Goal: Transaction & Acquisition: Purchase product/service

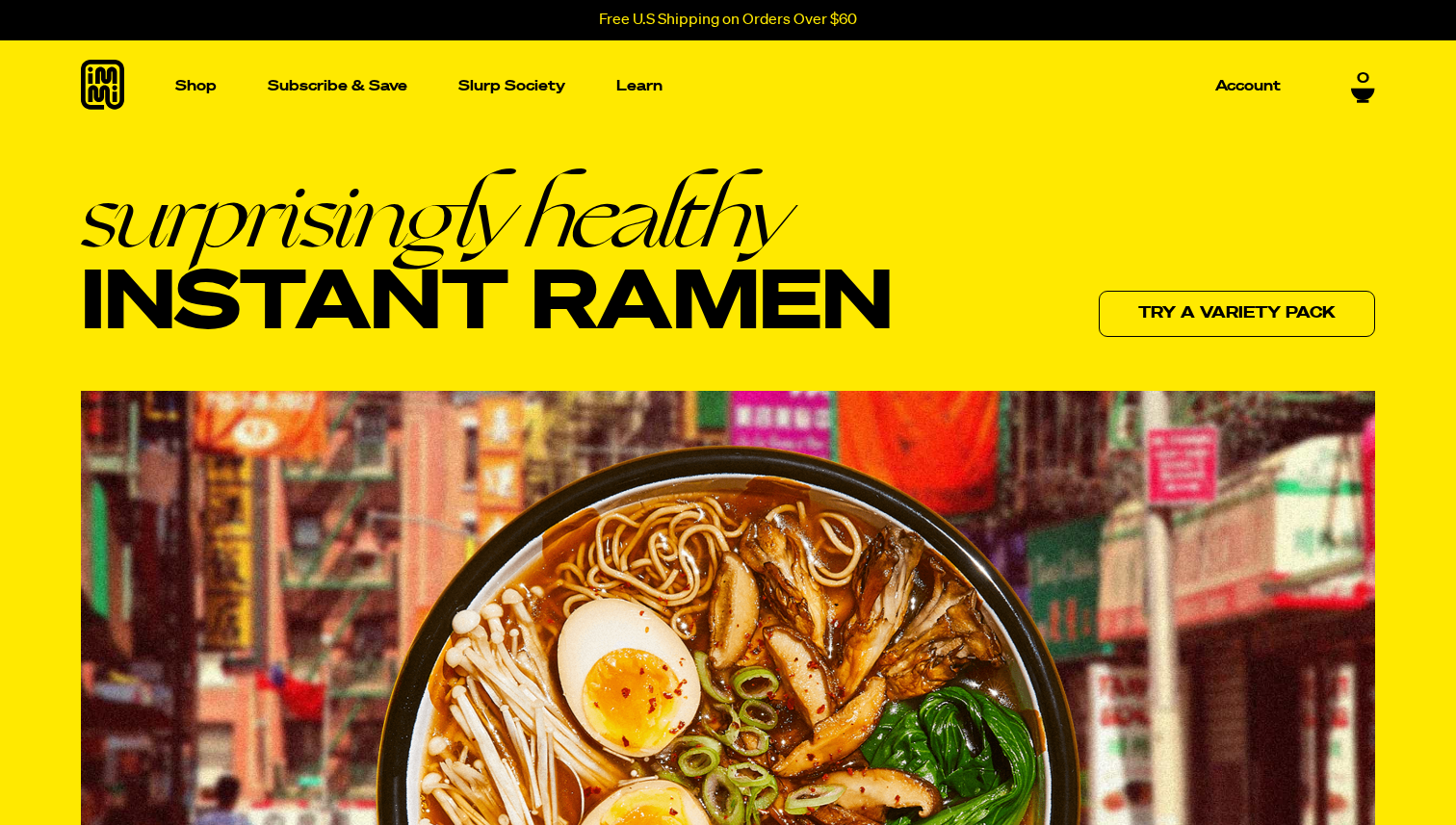
click at [1356, 88] on icon at bounding box center [1363, 94] width 23 height 12
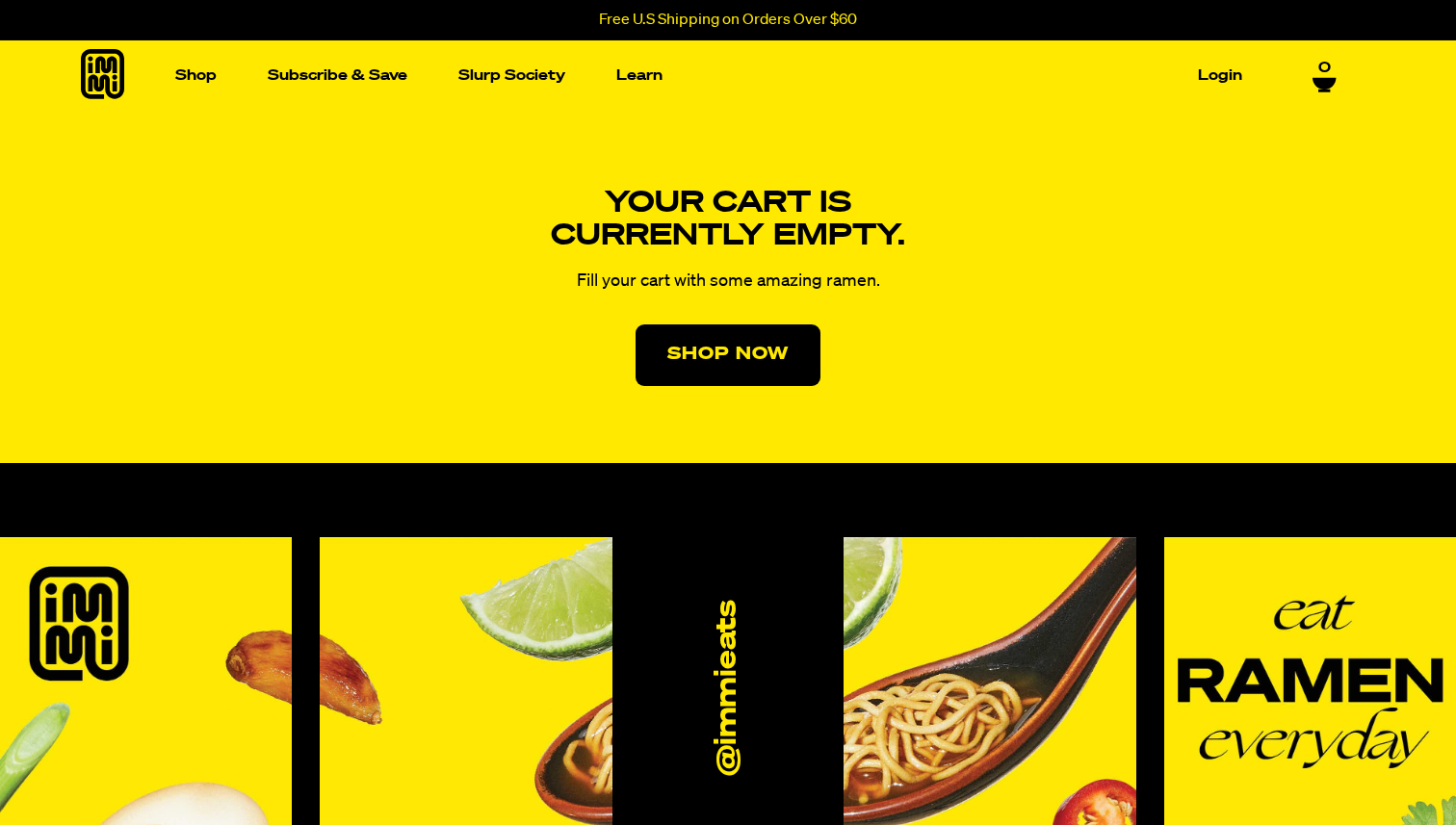
click at [677, 312] on div "Your cart is currently empty. Fill your cart with some amazing ramen. Shop Now" at bounding box center [728, 286] width 421 height 352
click at [695, 340] on link "Shop Now" at bounding box center [728, 354] width 185 height 62
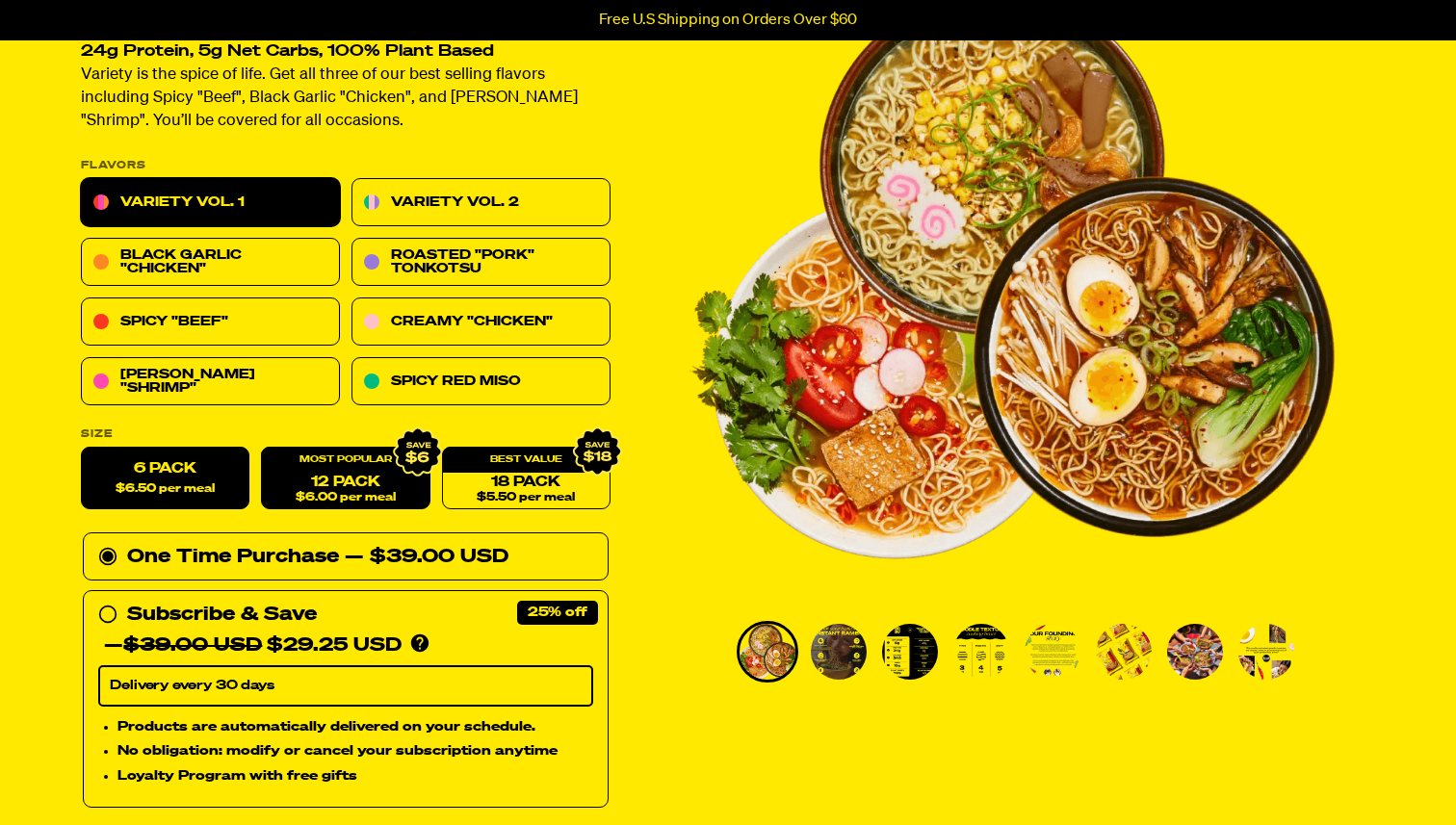
scroll to position [207, 0]
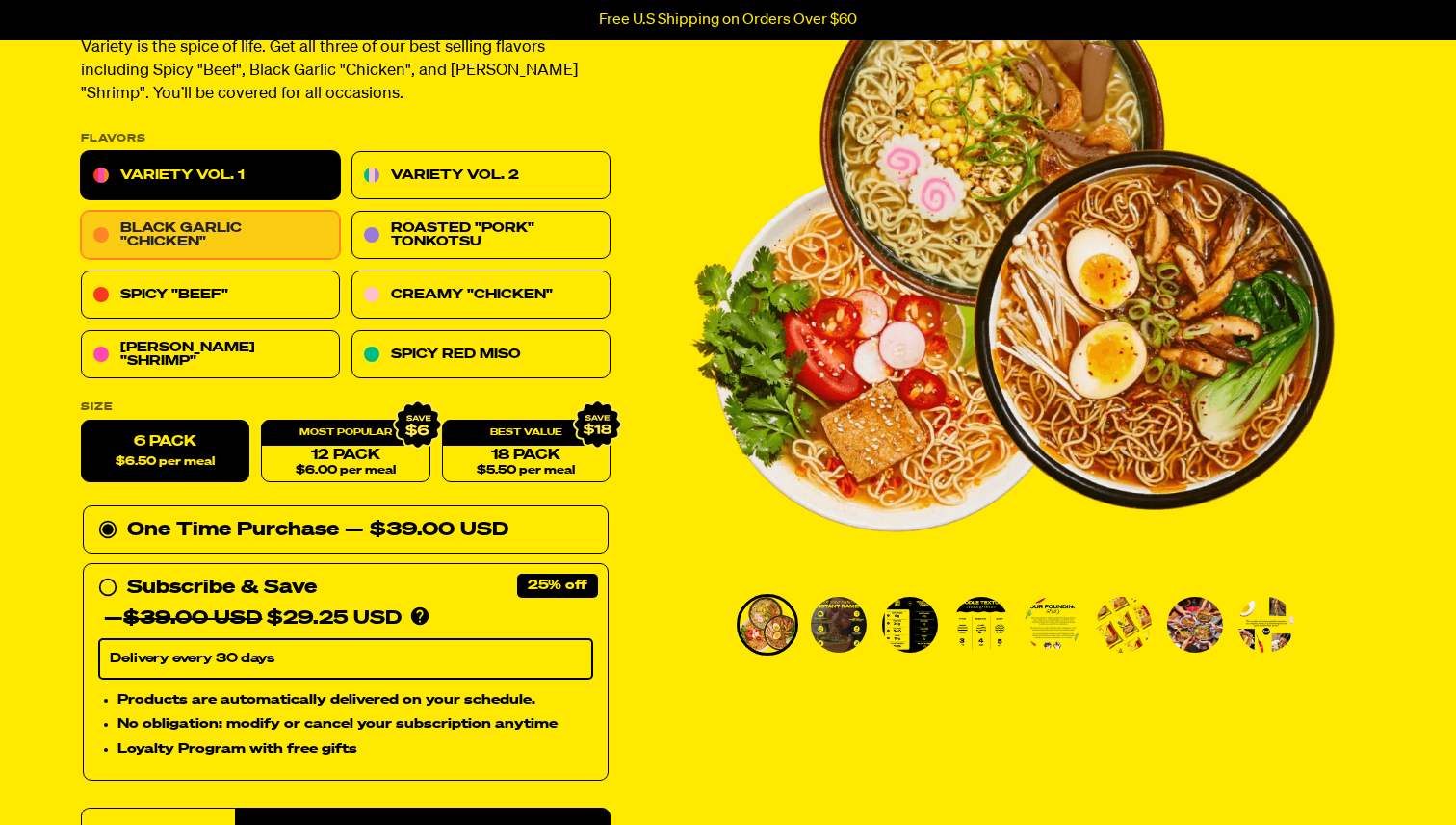
click at [223, 256] on link "Black Garlic "Chicken"" at bounding box center [210, 235] width 259 height 48
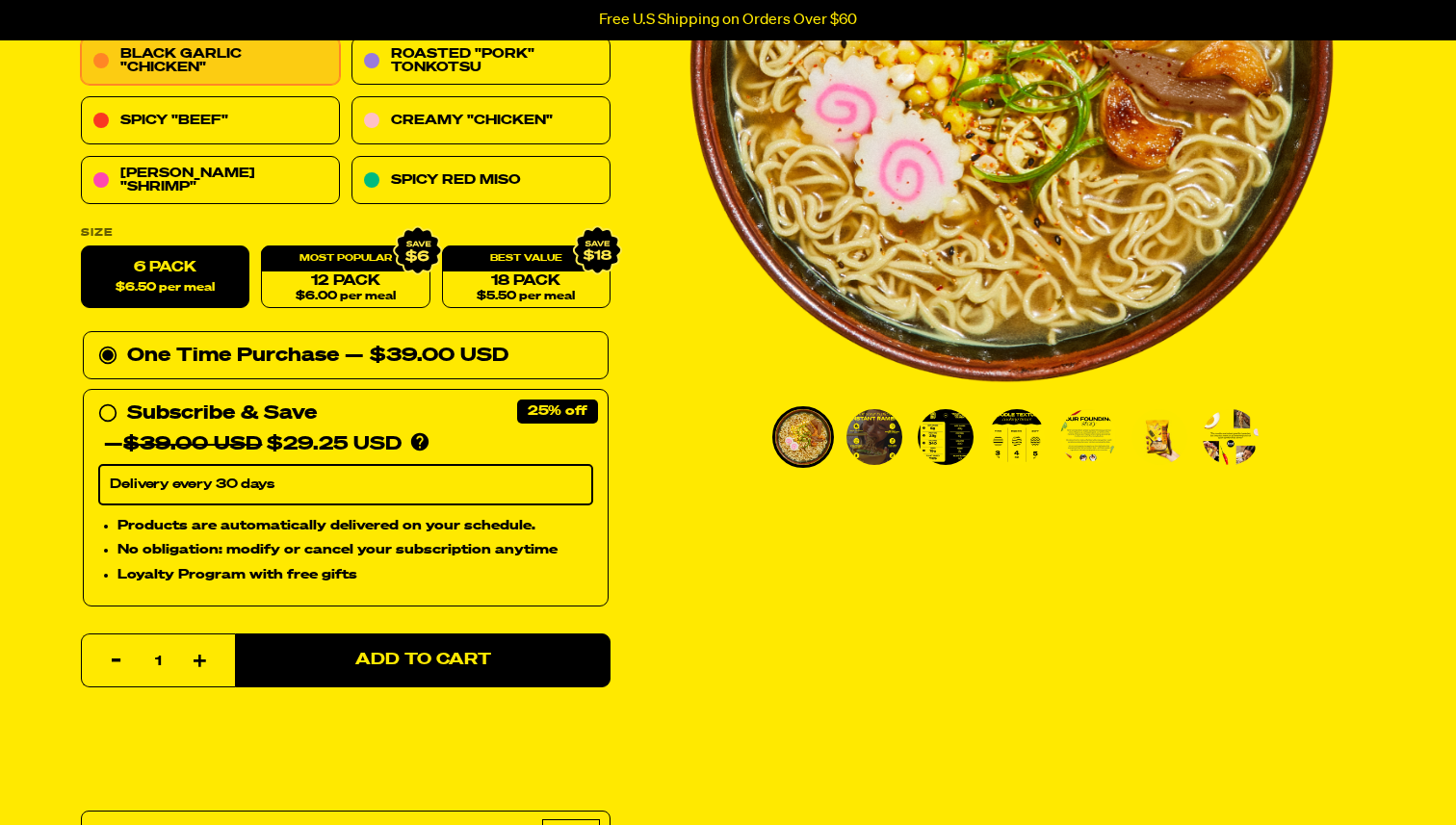
scroll to position [711, 0]
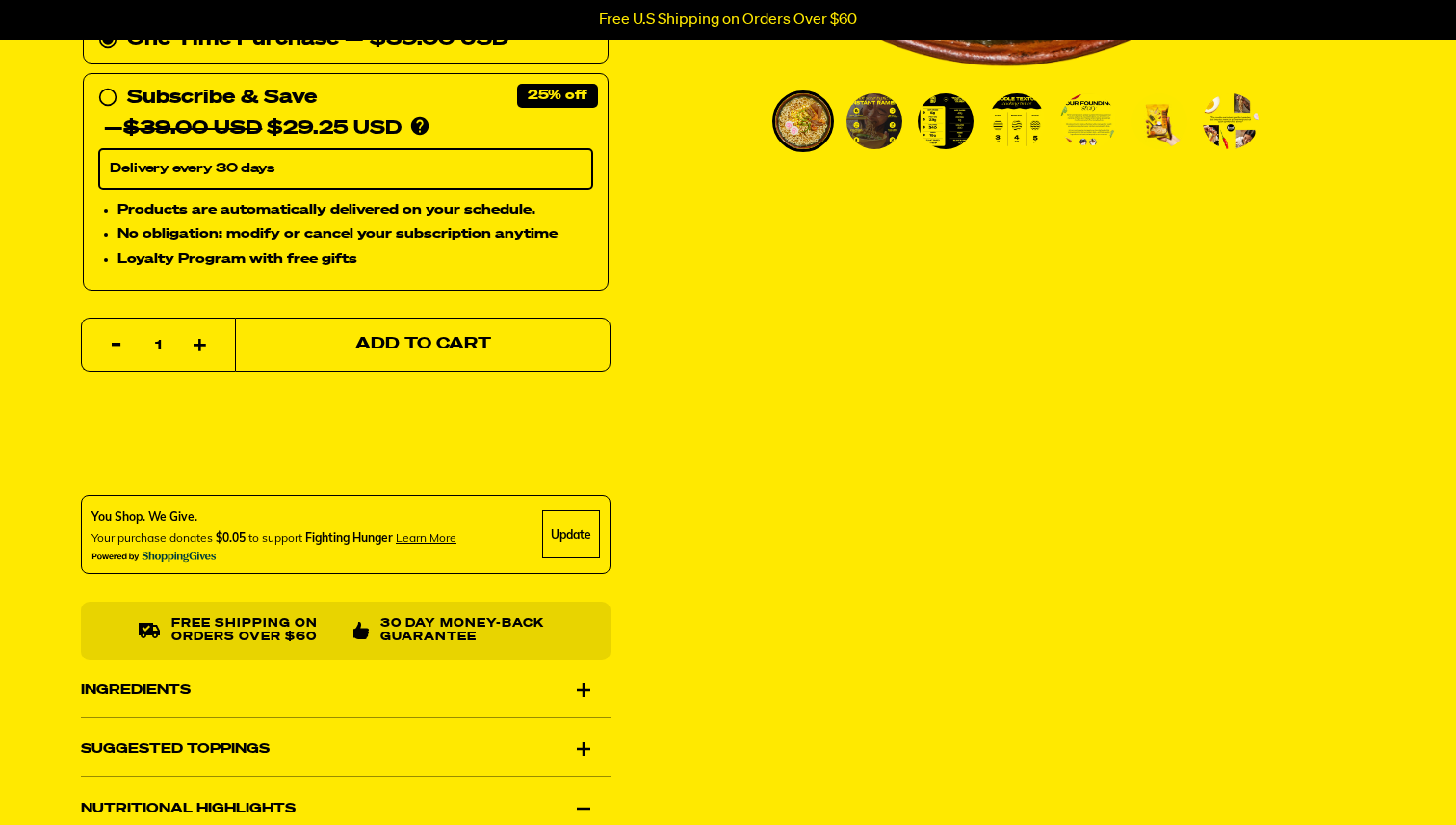
click at [520, 359] on button "Add to Cart" at bounding box center [423, 344] width 376 height 54
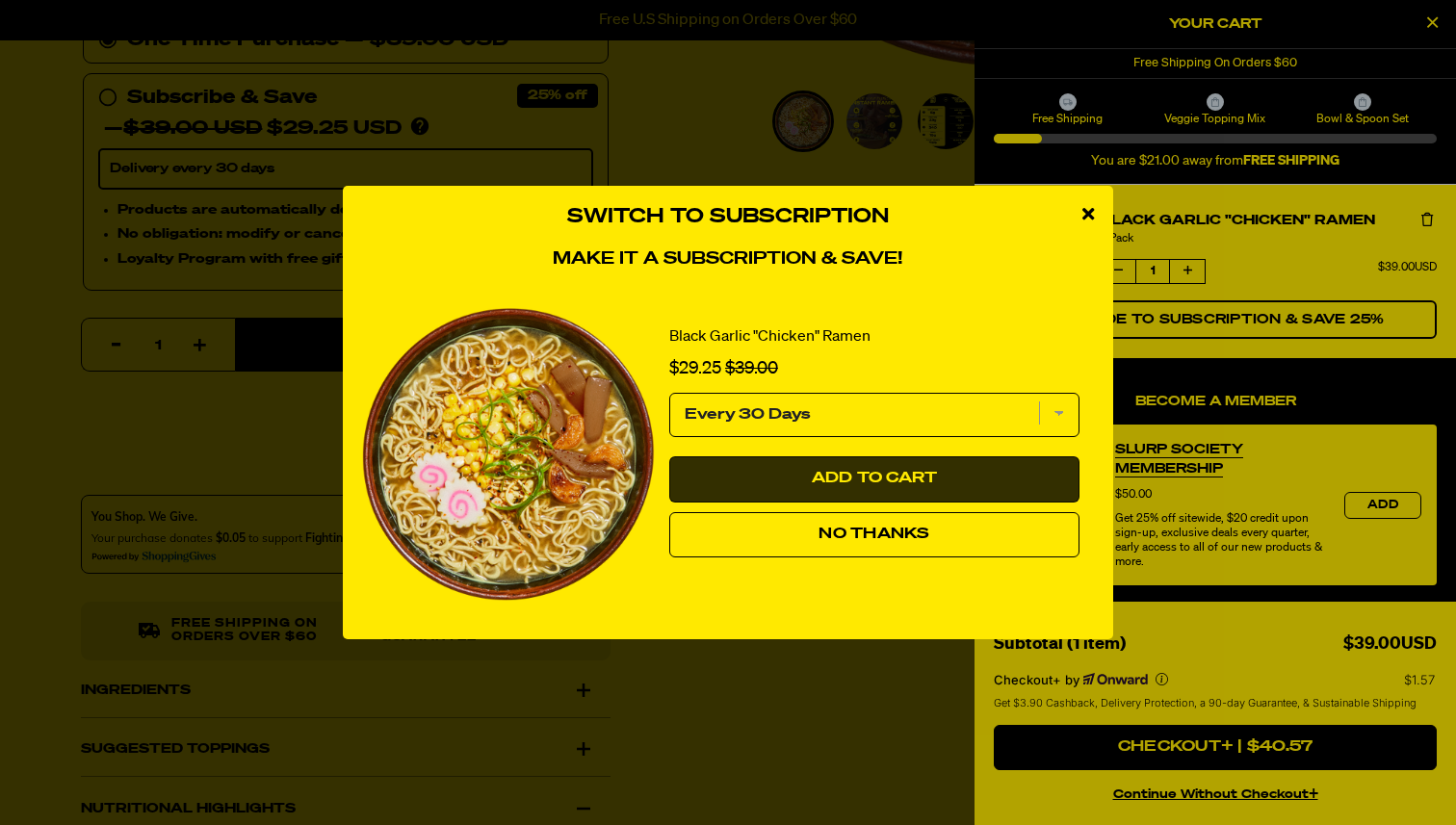
click at [927, 480] on span "Add to Cart" at bounding box center [874, 478] width 126 height 16
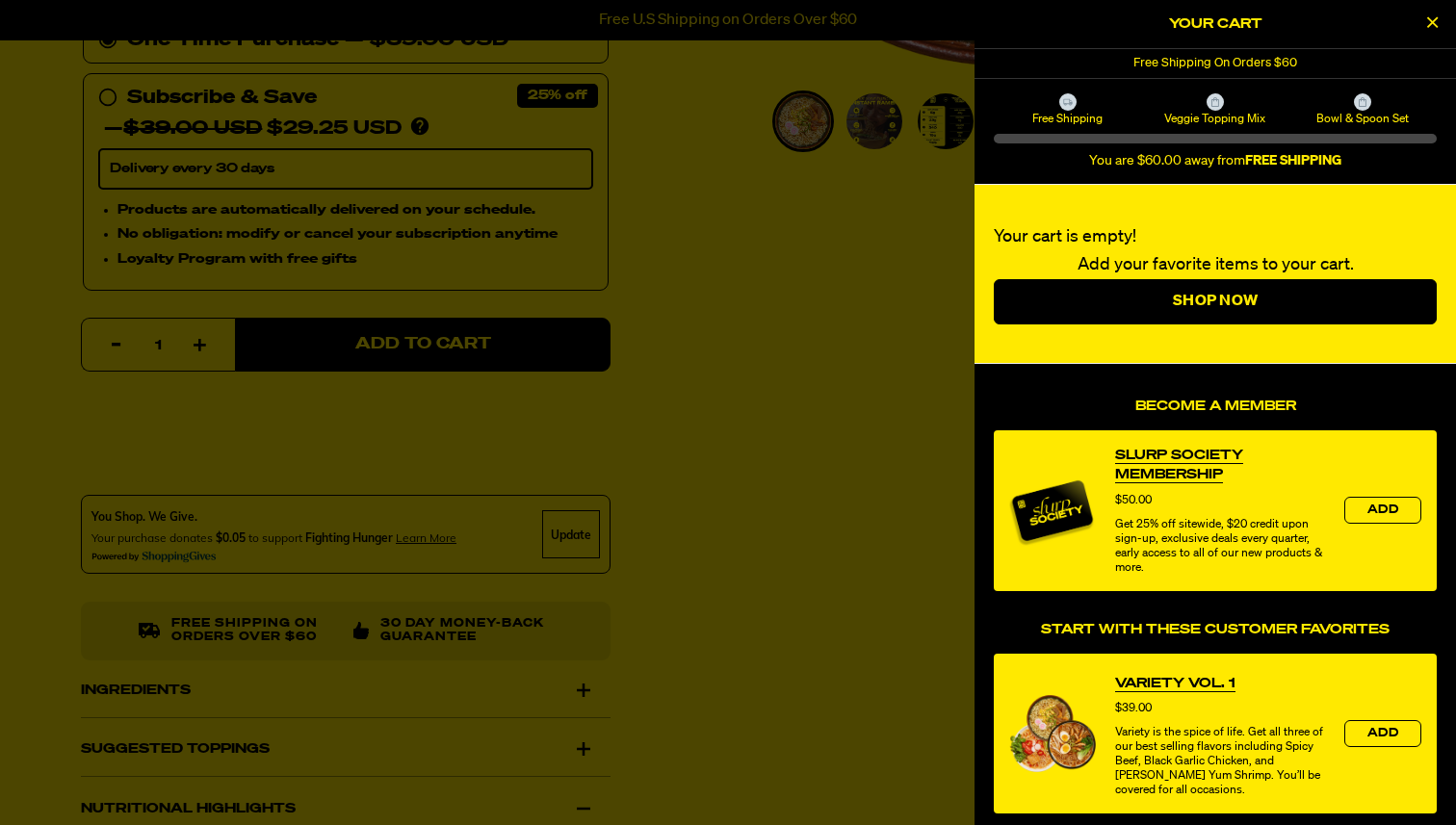
select select "Every 30 Days"
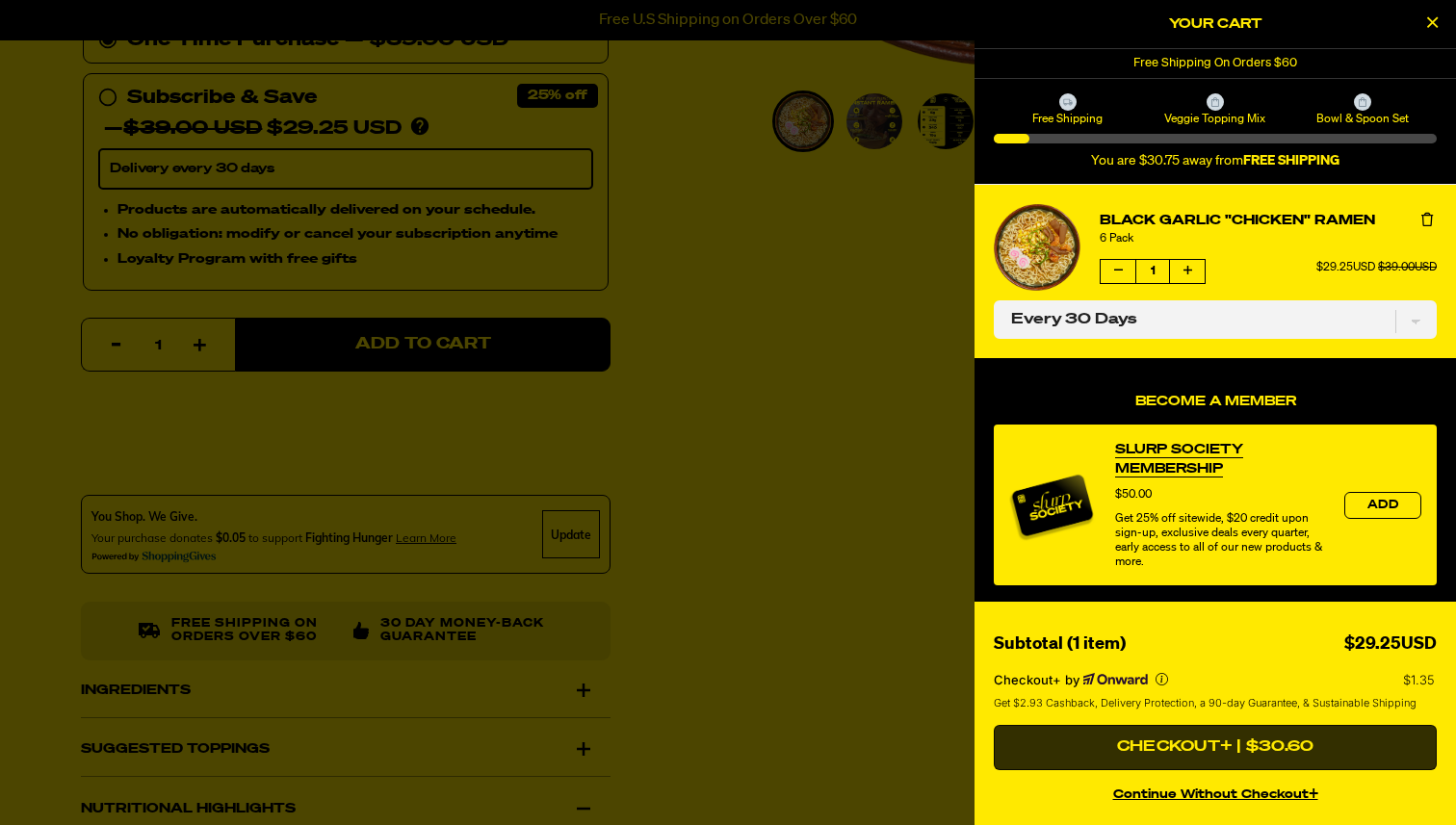
click at [1103, 734] on button "Checkout+ | $30.60" at bounding box center [1216, 748] width 443 height 46
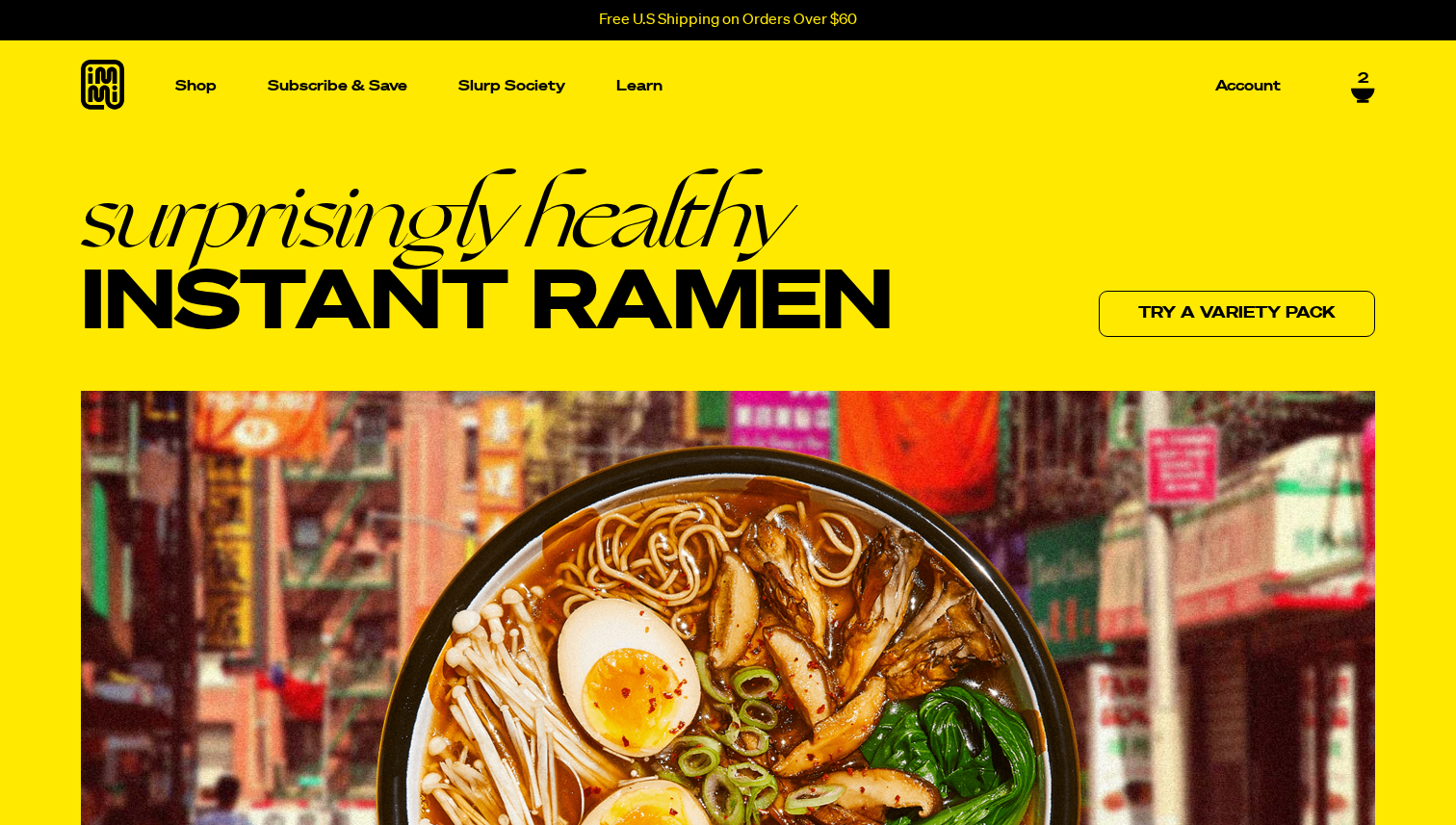
click at [1364, 76] on span "2" at bounding box center [1363, 78] width 11 height 18
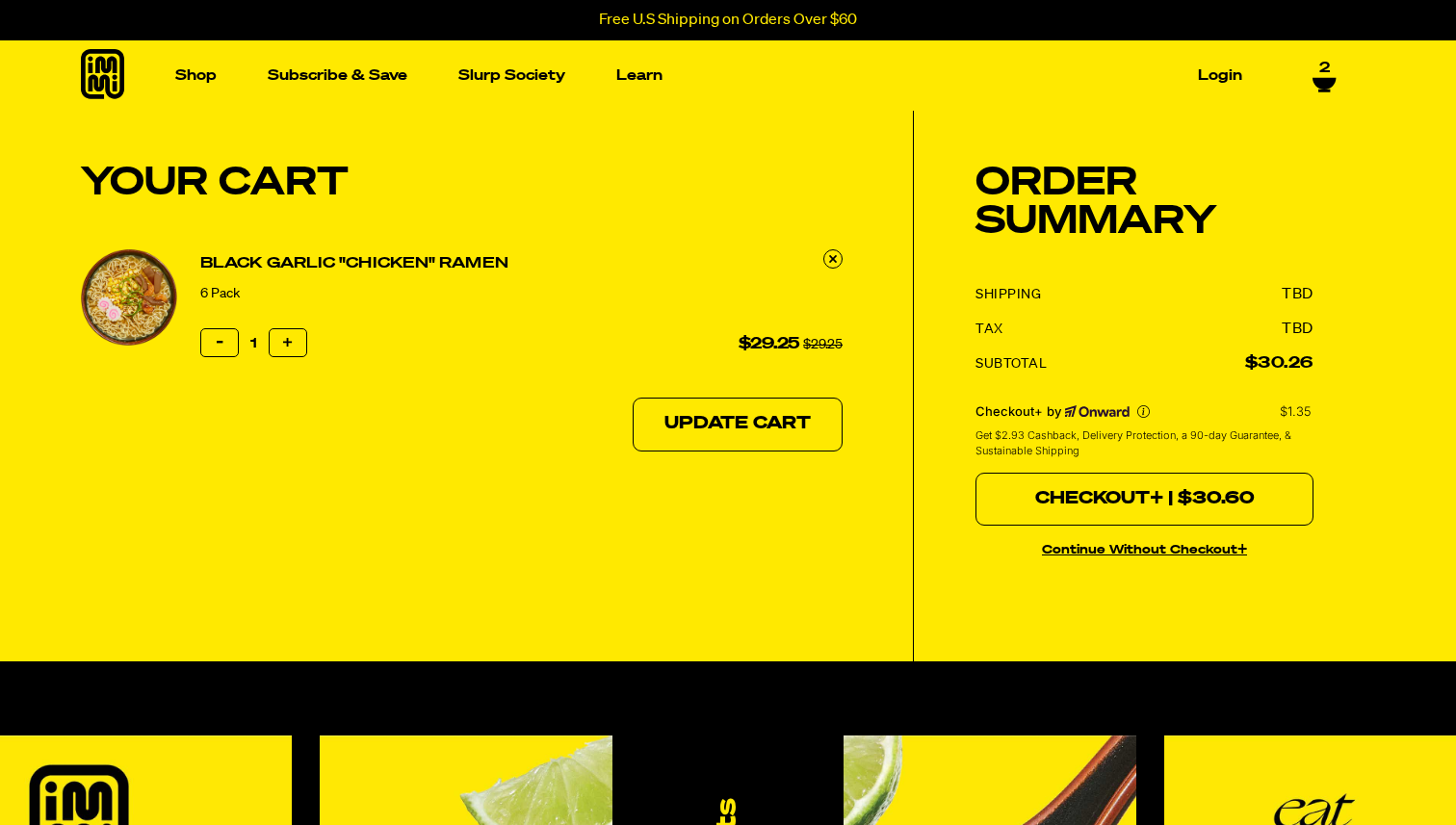
click at [1066, 517] on button "Checkout+ | $30.60" at bounding box center [1144, 499] width 338 height 54
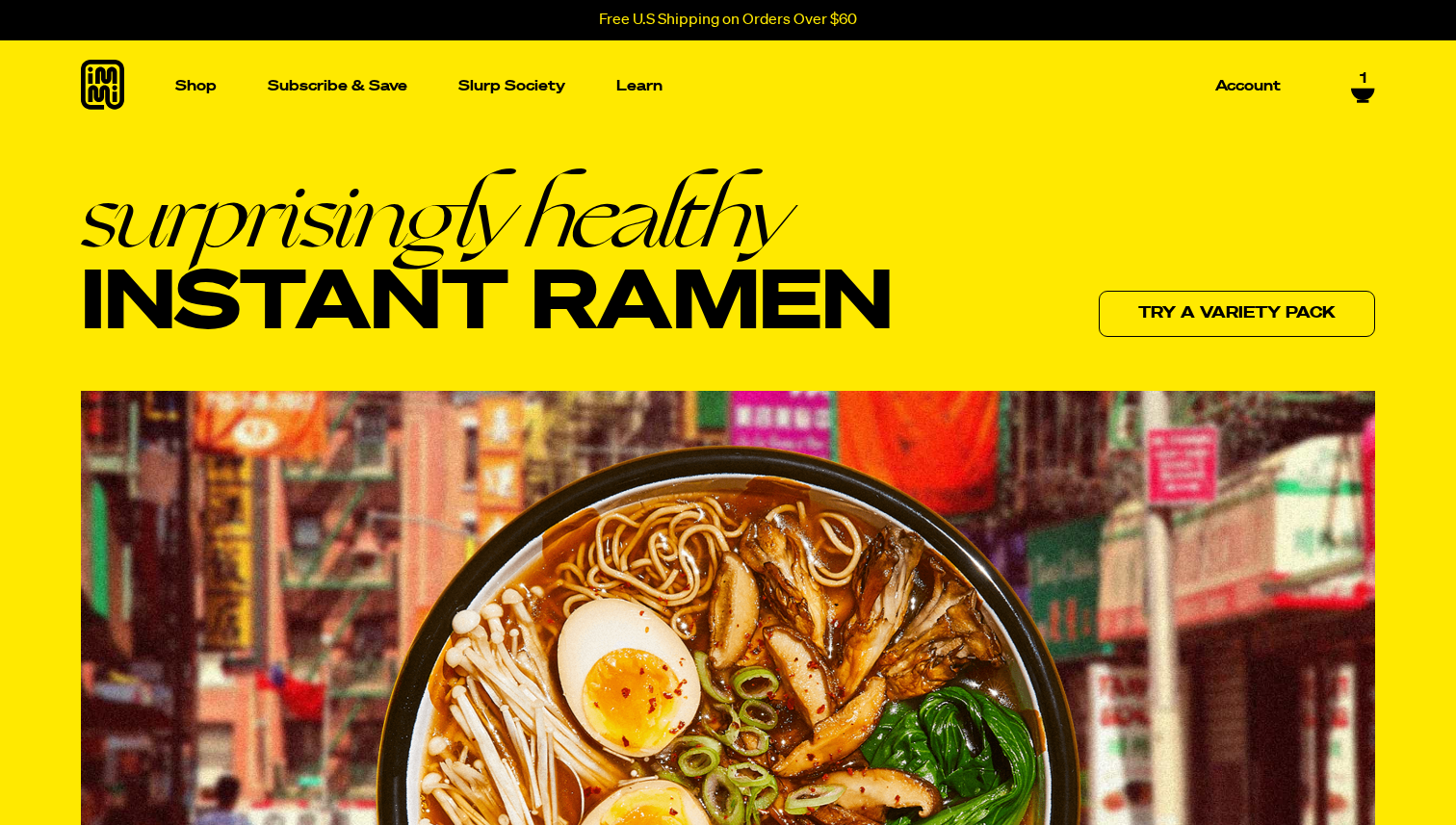
click at [1365, 89] on icon at bounding box center [1363, 95] width 23 height 12
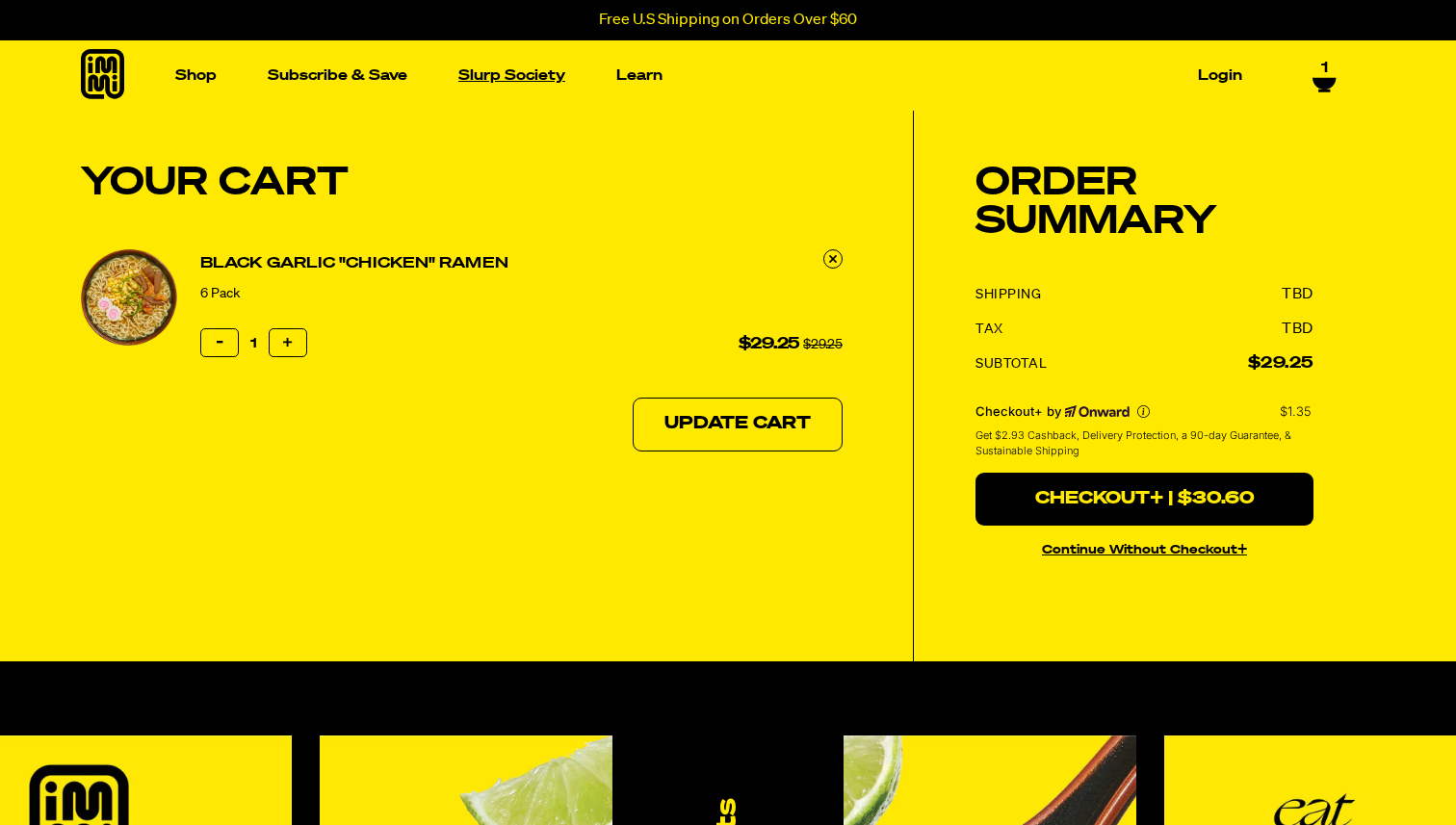
click at [551, 82] on link "Slurp Society" at bounding box center [512, 75] width 122 height 30
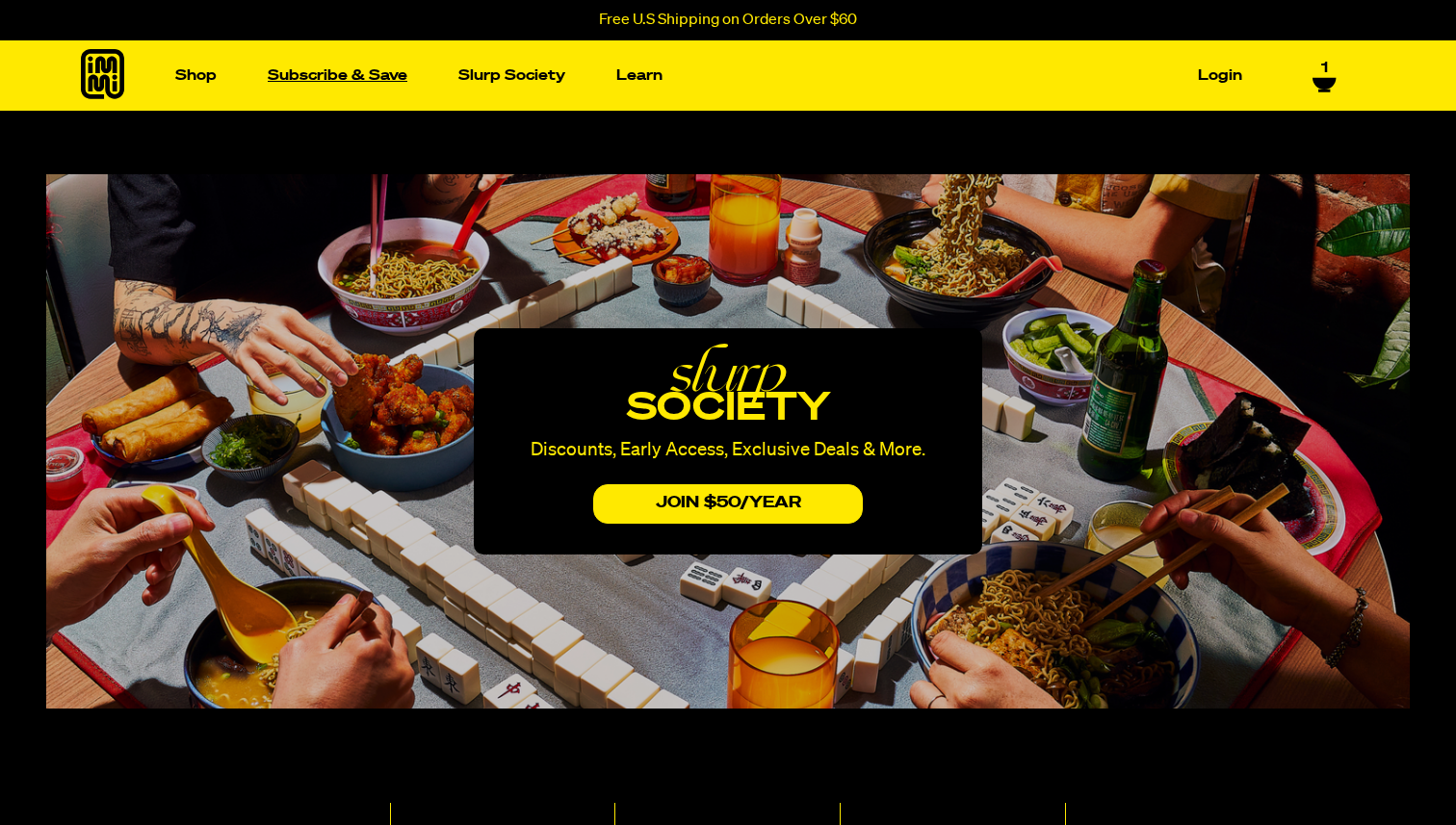
click at [375, 86] on link "Subscribe & Save" at bounding box center [337, 75] width 155 height 30
select select "Every 30 Days"
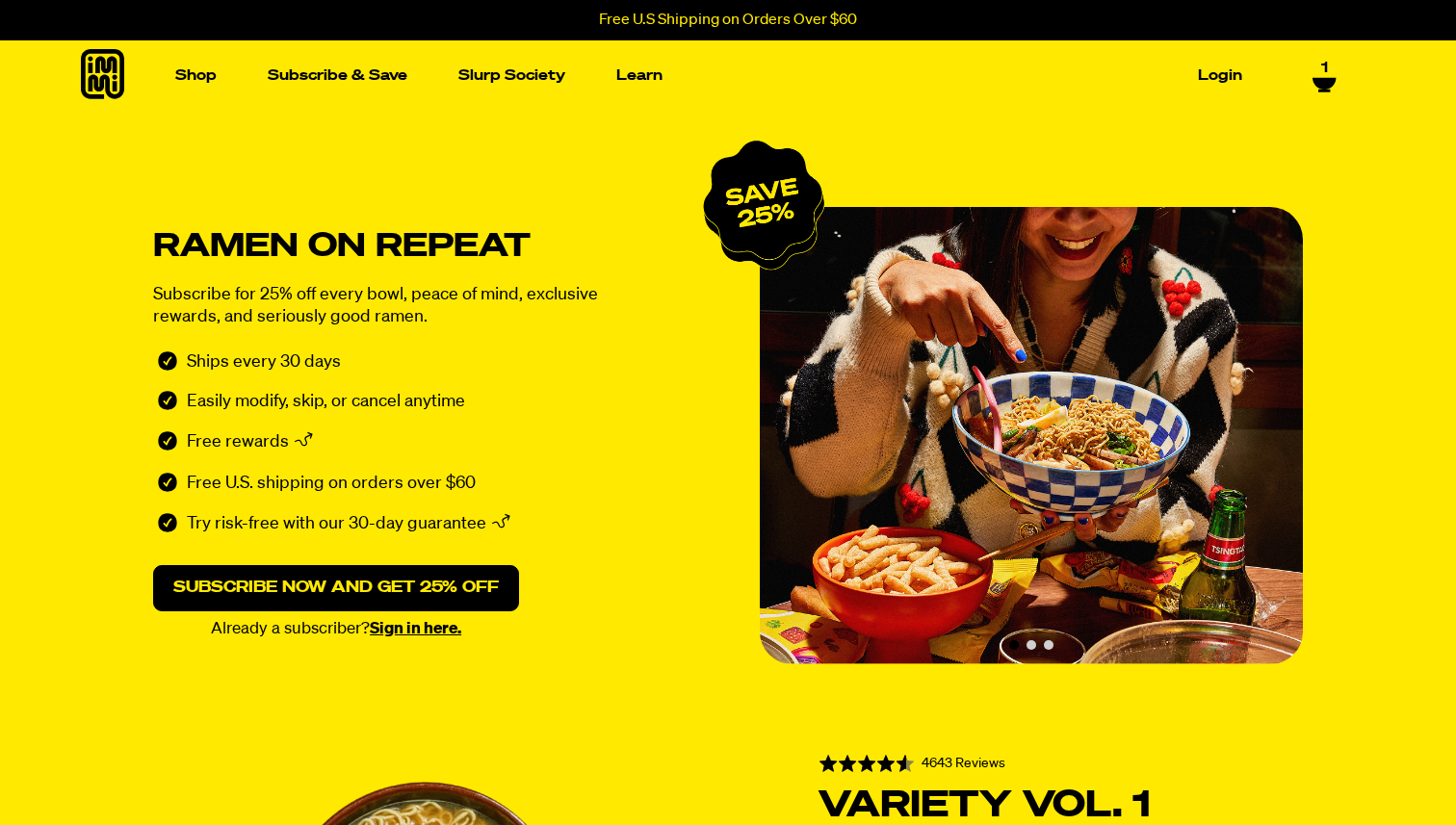
select select "Every 30 Days"
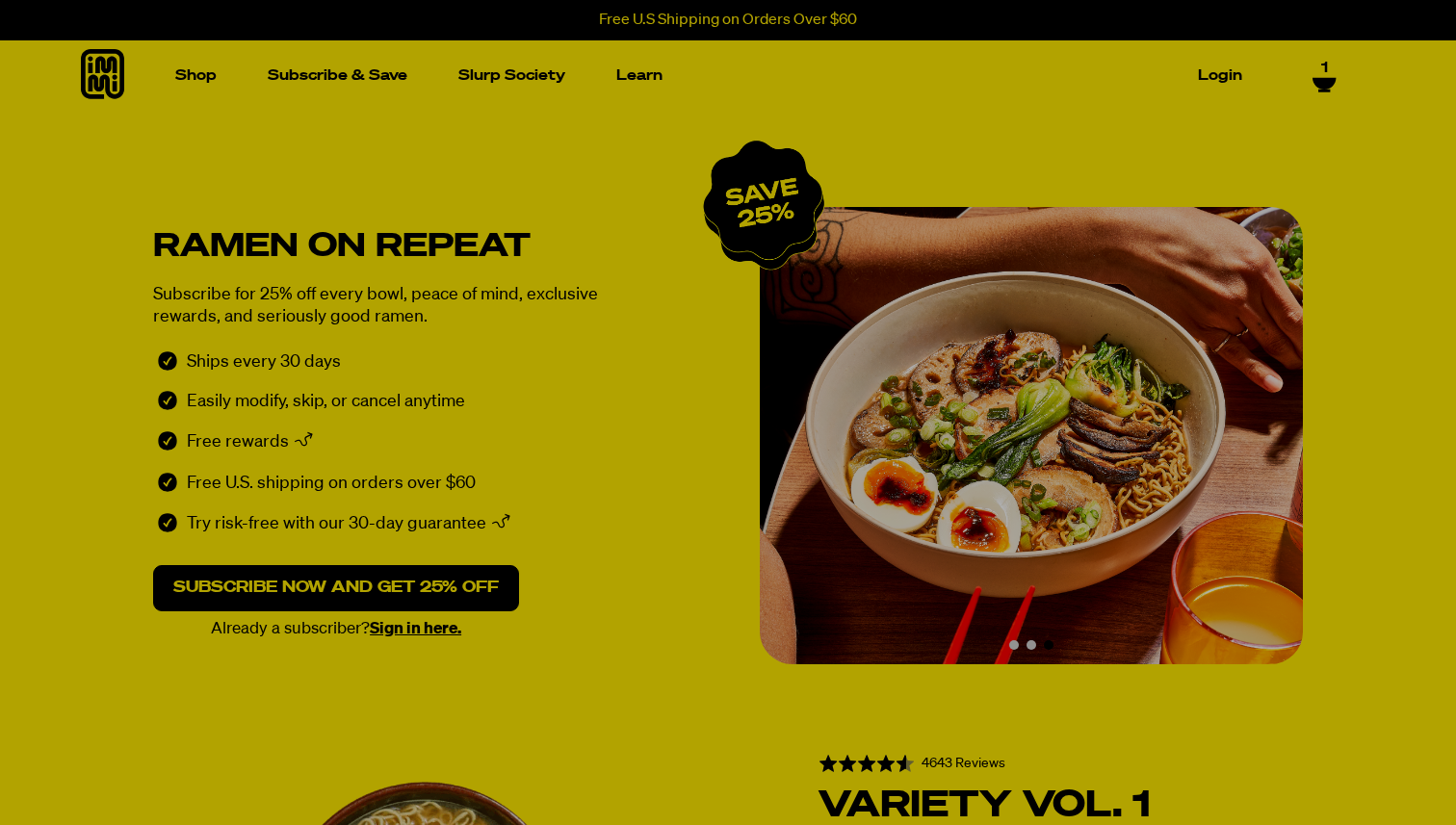
click at [898, 236] on img "Slide 3 of 3" at bounding box center [1031, 435] width 543 height 457
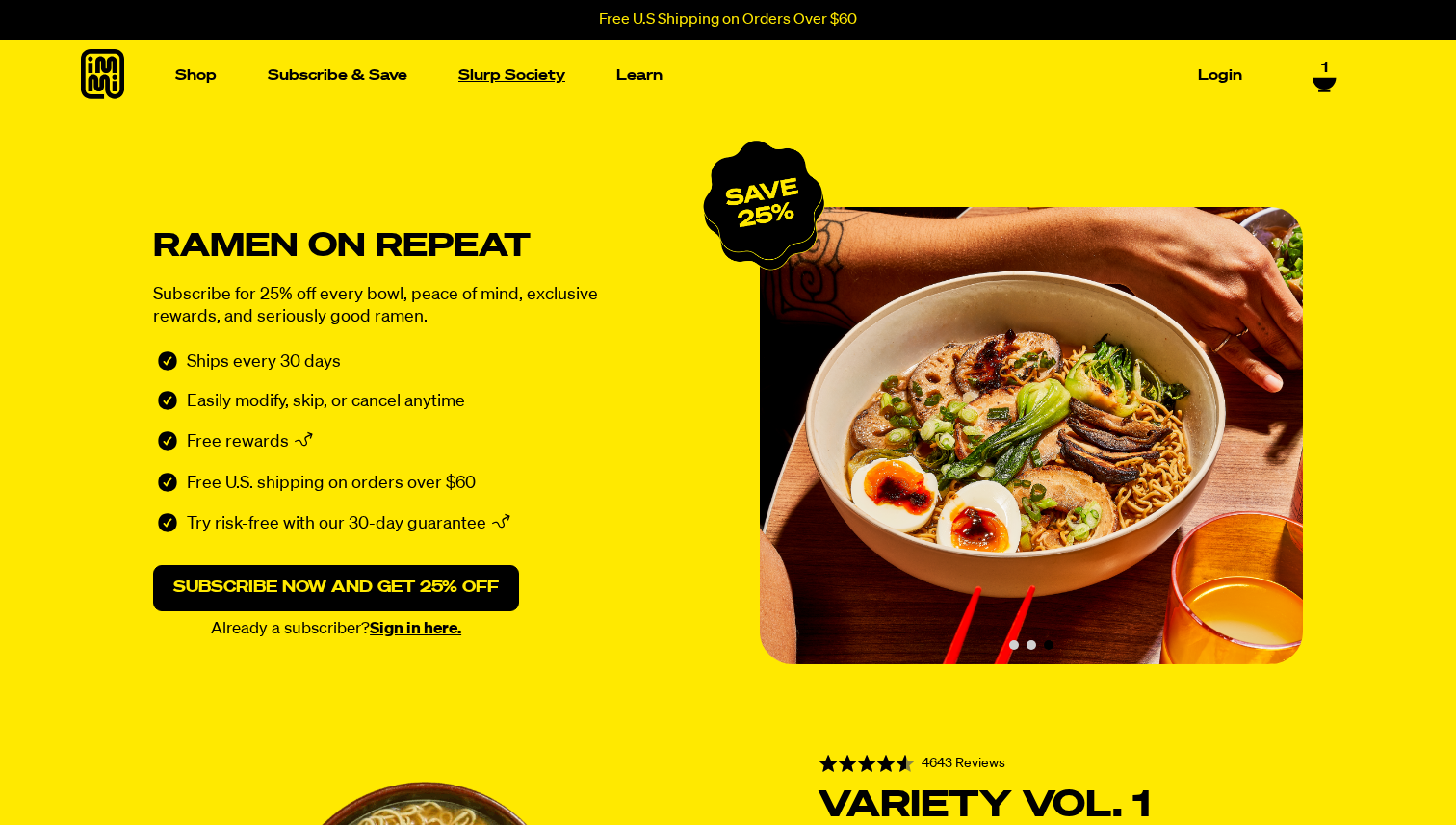
click at [488, 89] on link "Slurp Society" at bounding box center [512, 75] width 122 height 30
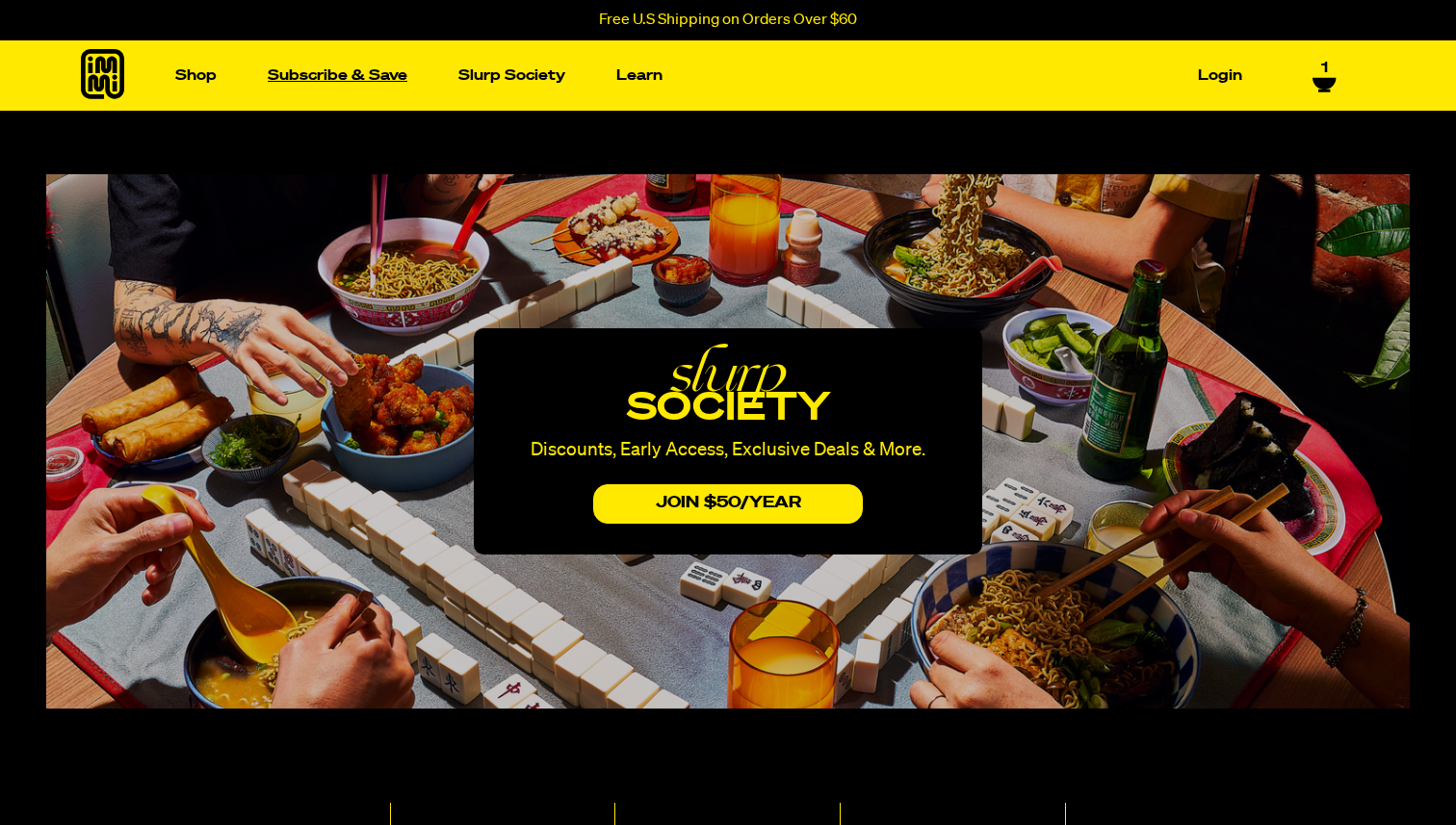
click at [359, 76] on link "Subscribe & Save" at bounding box center [337, 75] width 155 height 30
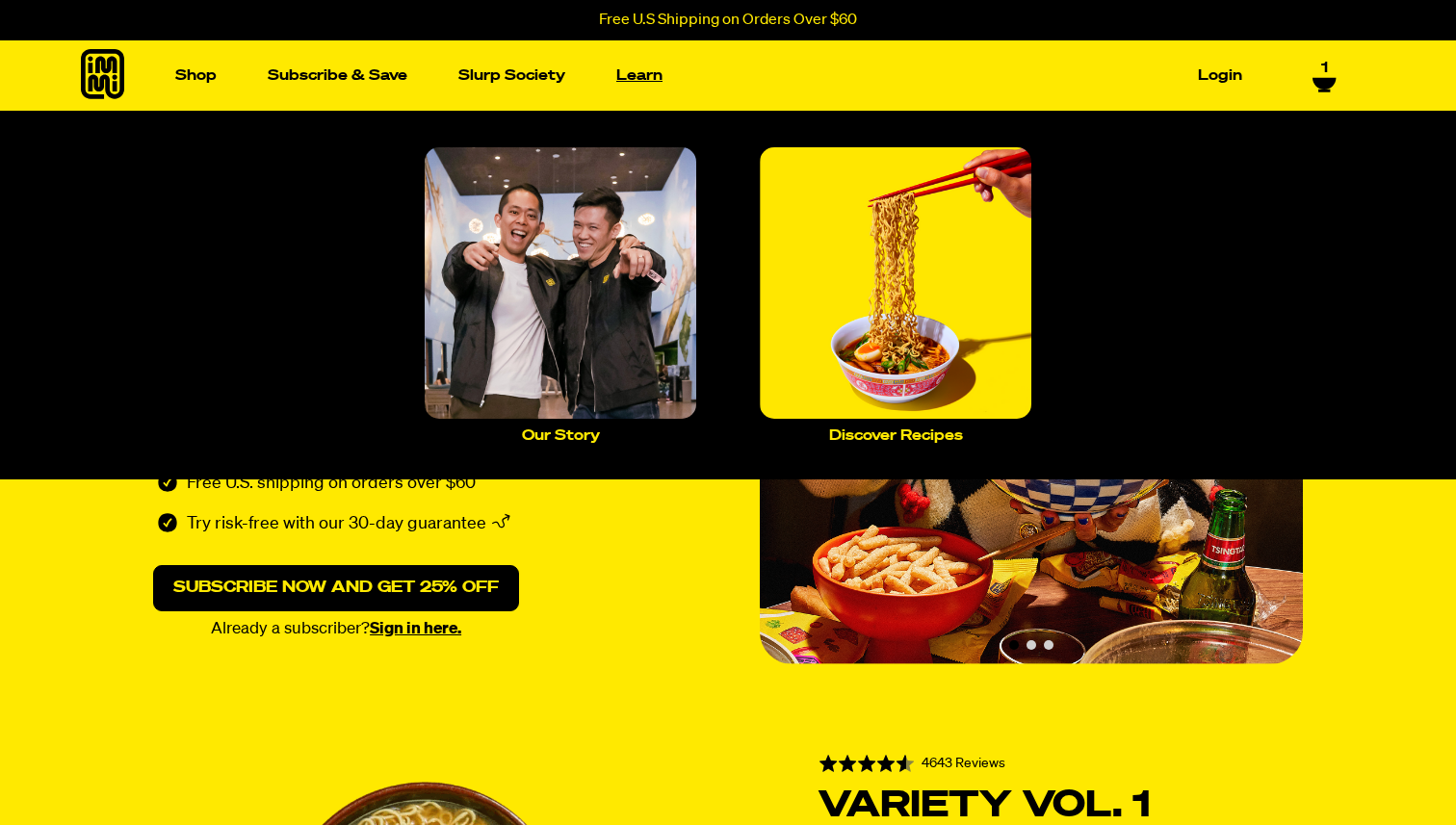
select select "Every 30 Days"
click at [655, 77] on link "Learn" at bounding box center [639, 75] width 62 height 30
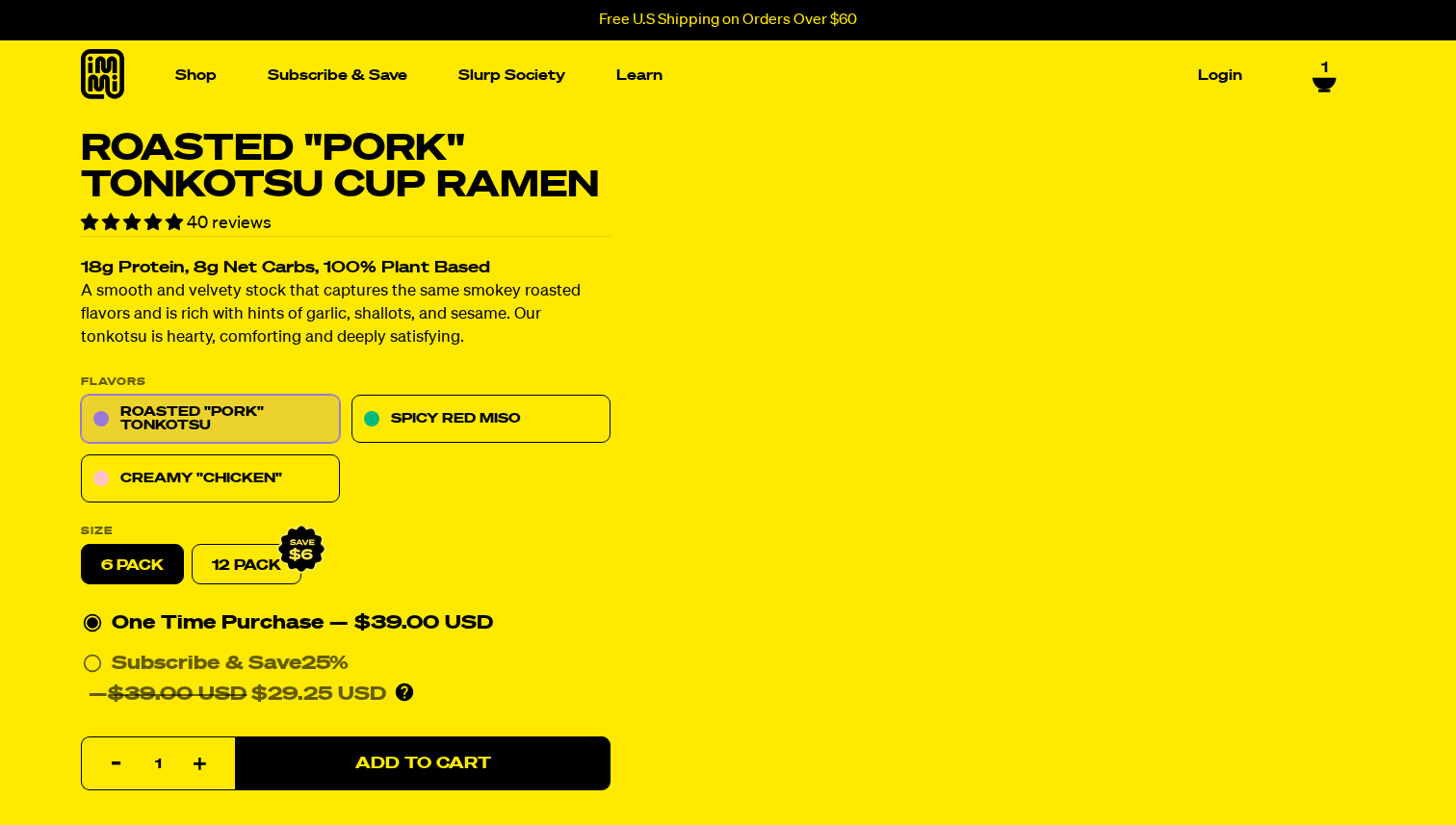
click at [1328, 77] on icon at bounding box center [1324, 83] width 23 height 12
